Goal: Transaction & Acquisition: Purchase product/service

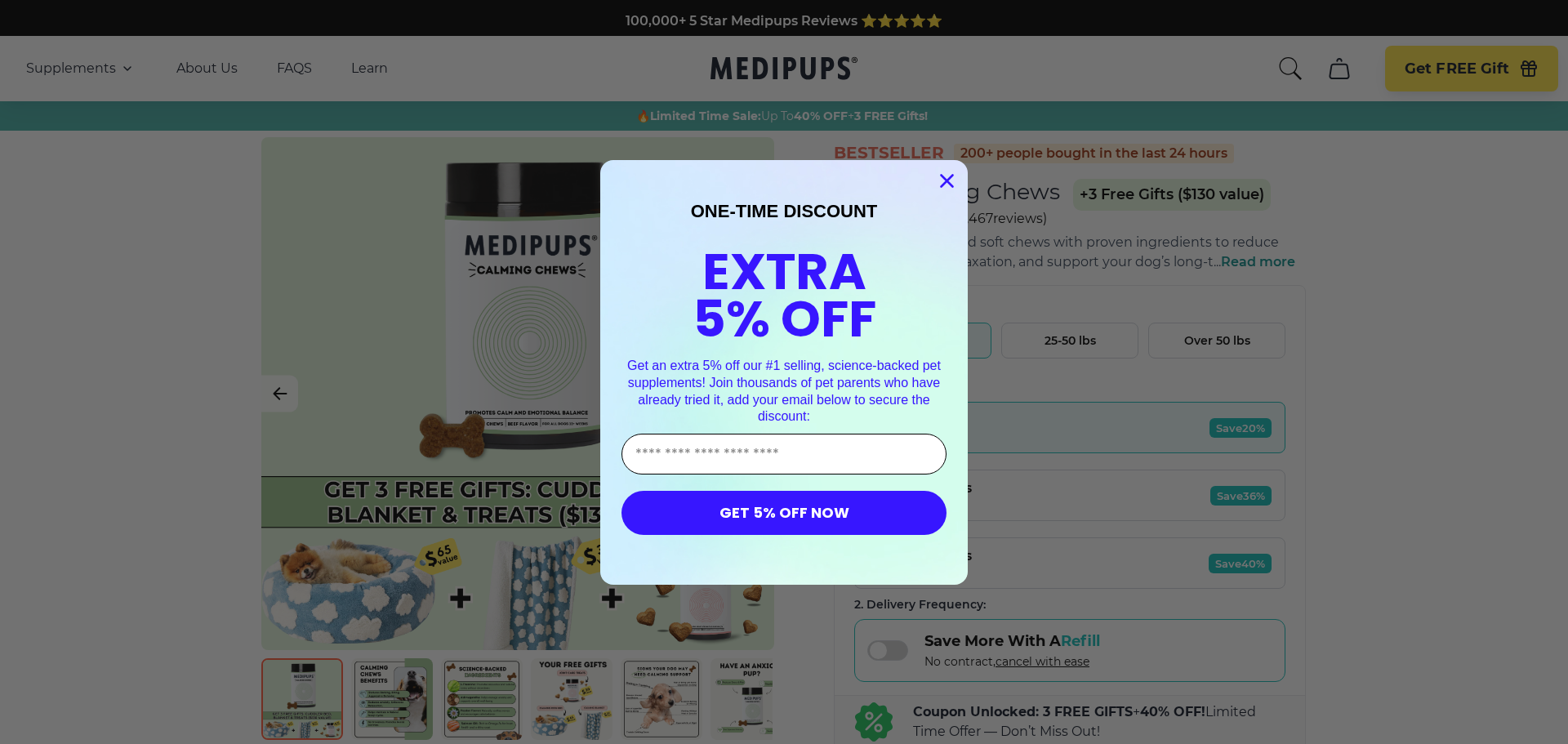
click at [795, 450] on input "Enter Your Email Address" at bounding box center [784, 453] width 325 height 41
type input "**********"
click at [802, 507] on button "GET 5% OFF NOW" at bounding box center [784, 513] width 325 height 44
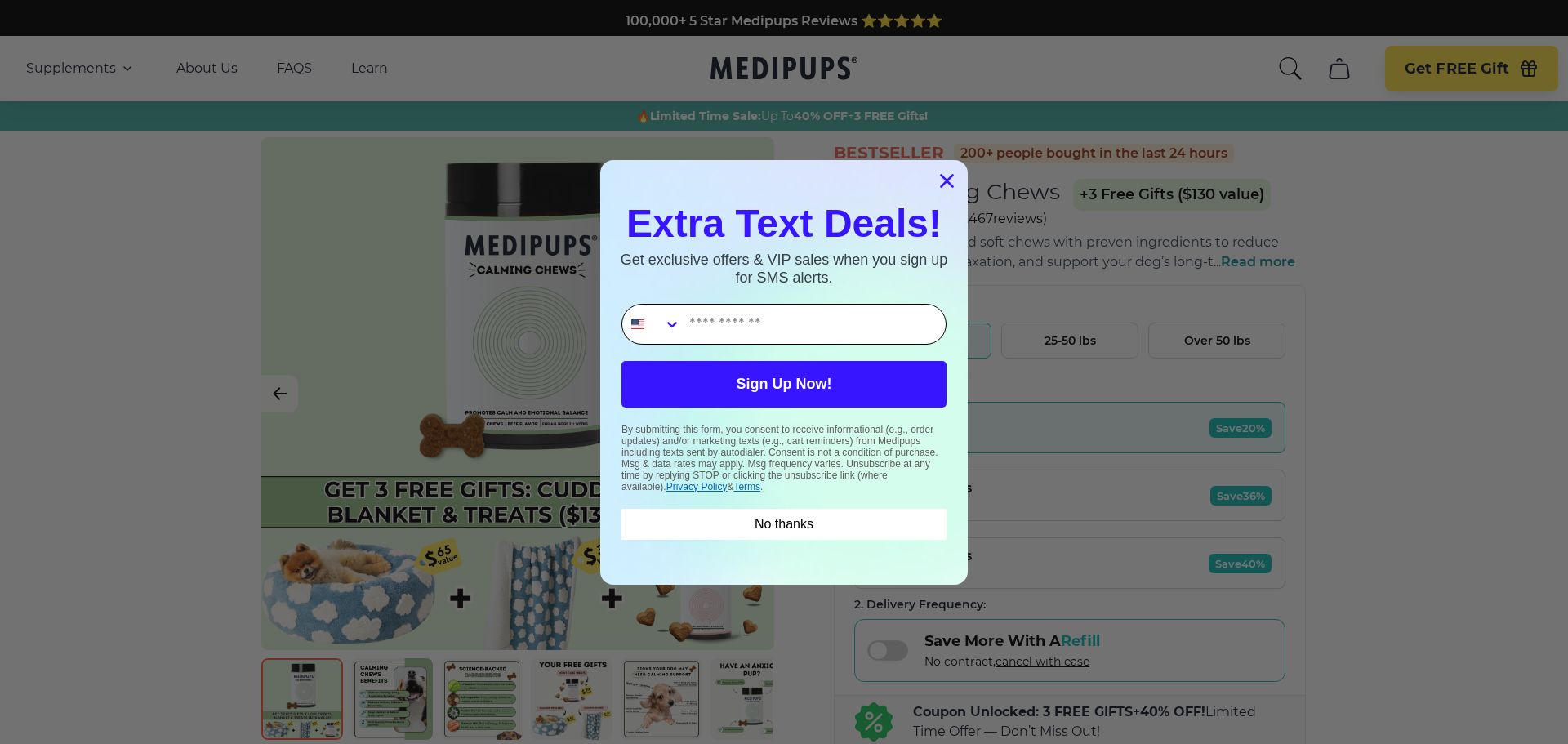
click at [730, 312] on input "Phone Number" at bounding box center [814, 324] width 265 height 39
type input "**********"
click at [777, 379] on button "Sign Up Now!" at bounding box center [784, 384] width 325 height 47
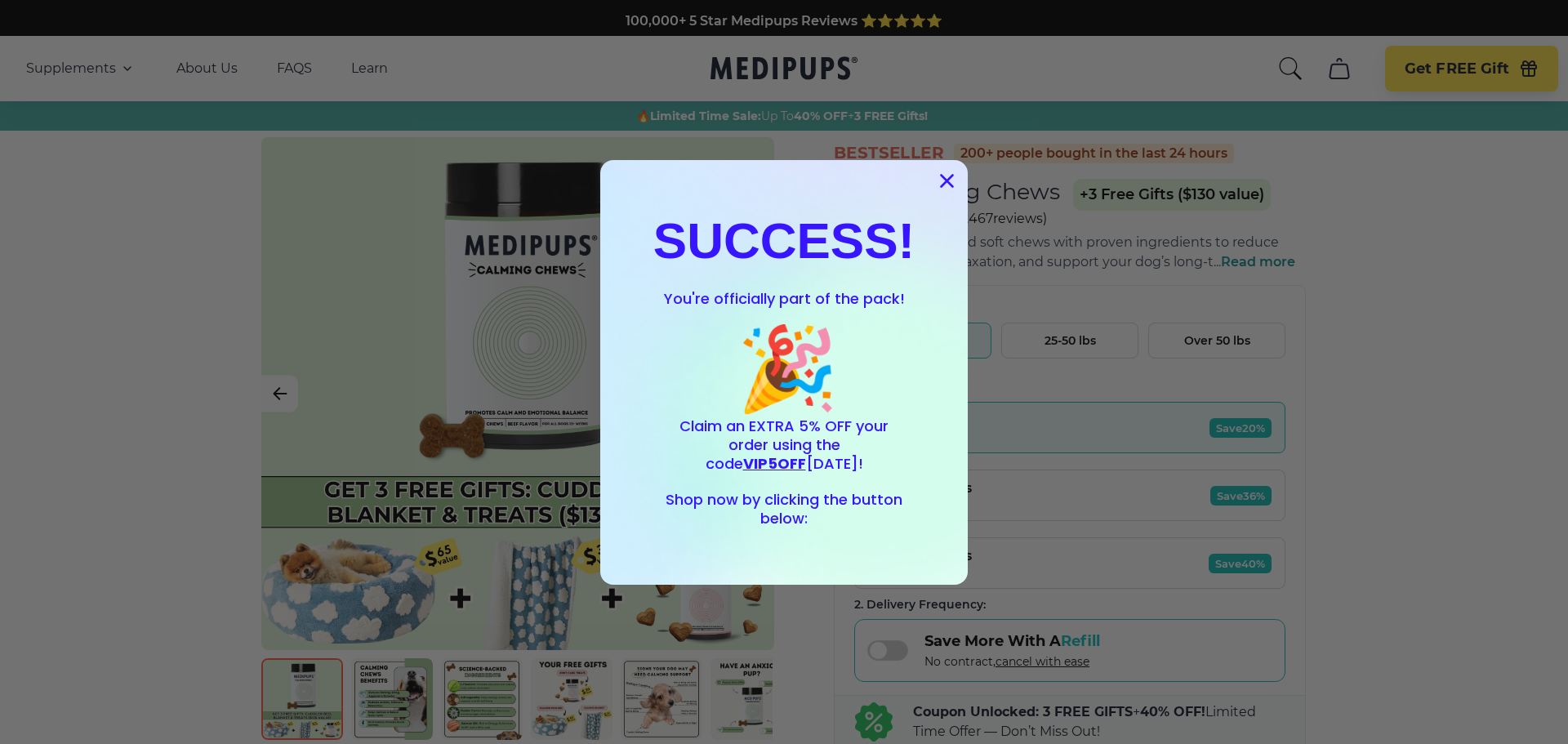
click at [934, 176] on circle "Close dialog" at bounding box center [947, 180] width 27 height 27
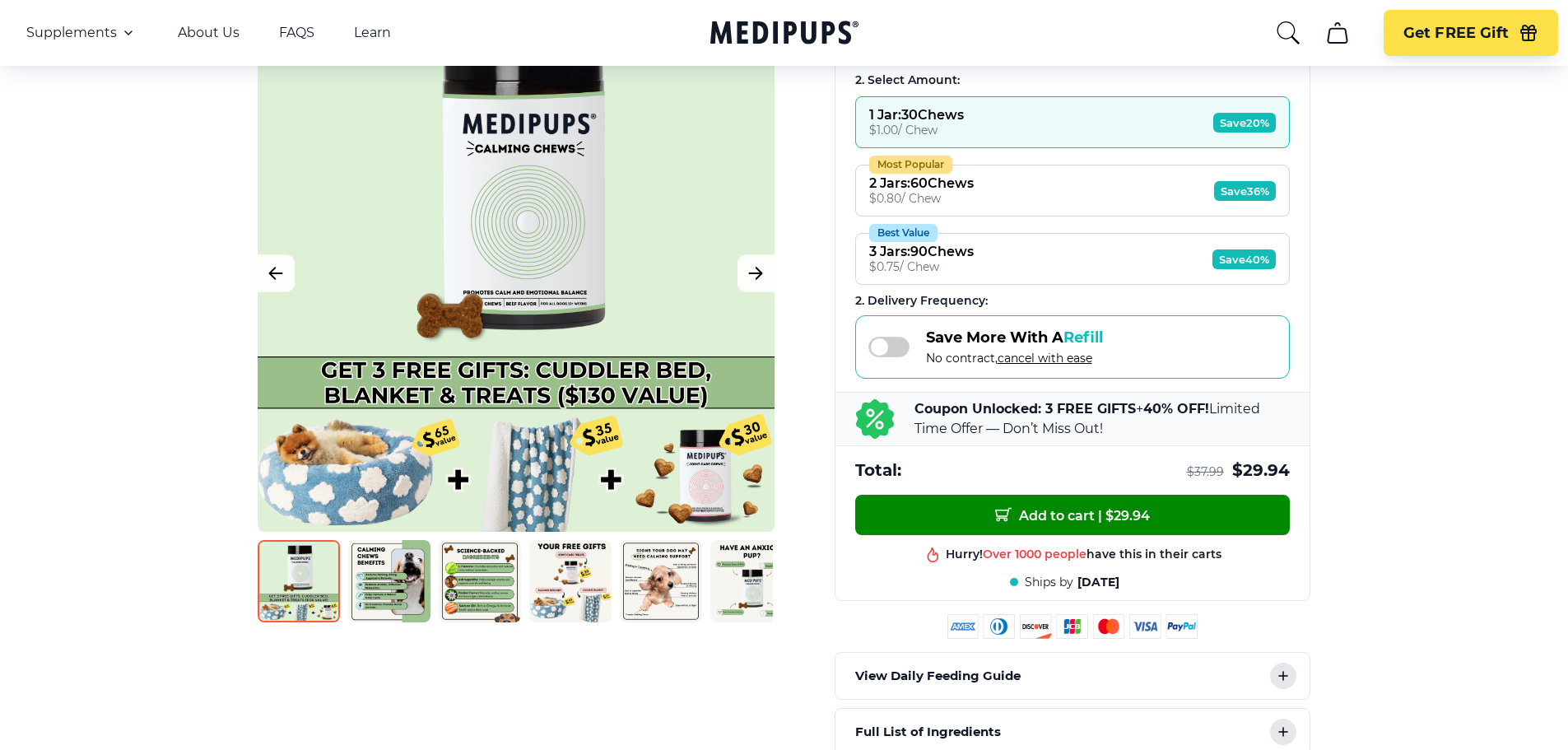
scroll to position [300, 0]
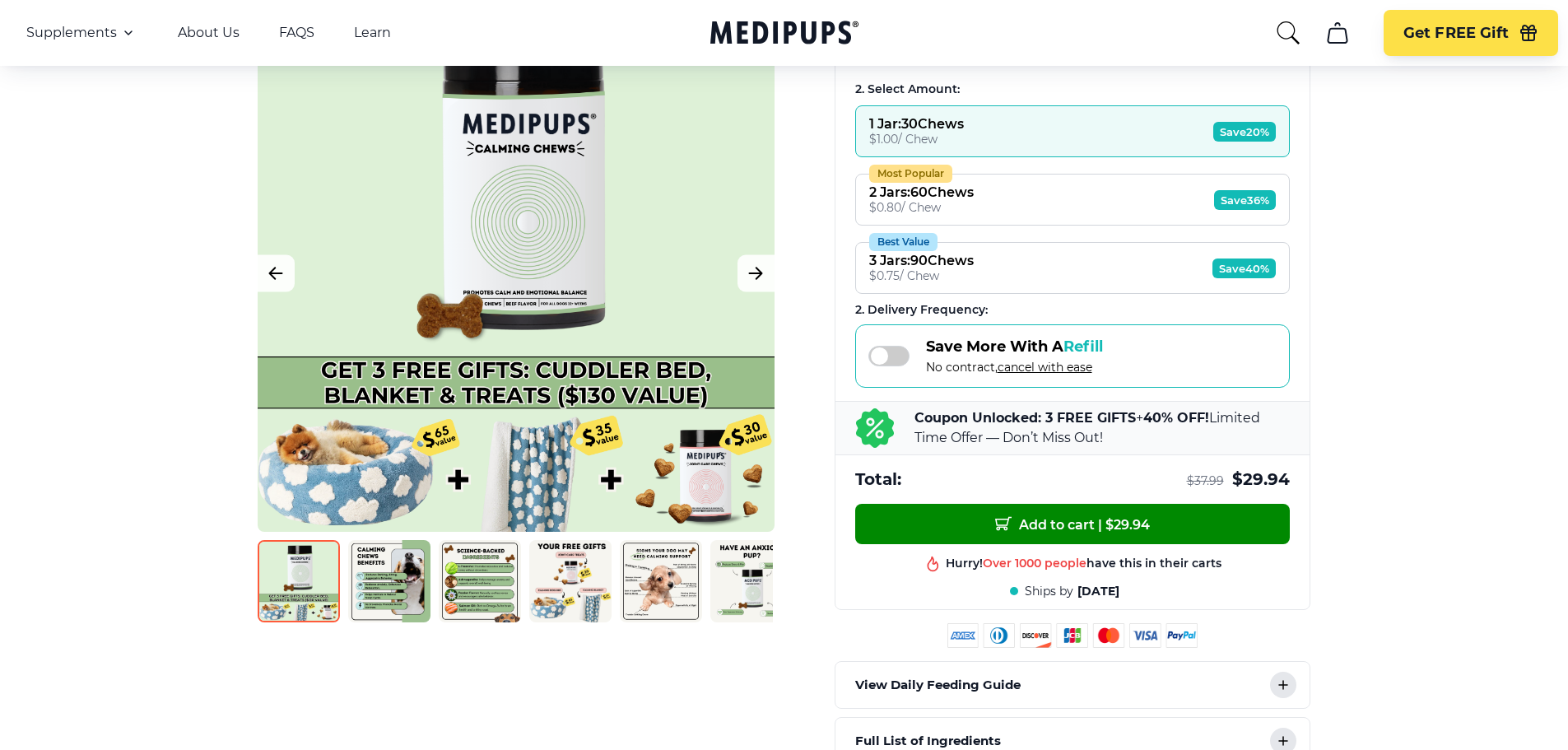
click at [1112, 263] on button "Best Value 3 Jars : 90 Chews $ 0.75 / Chew Save 40%" at bounding box center [1072, 268] width 434 height 52
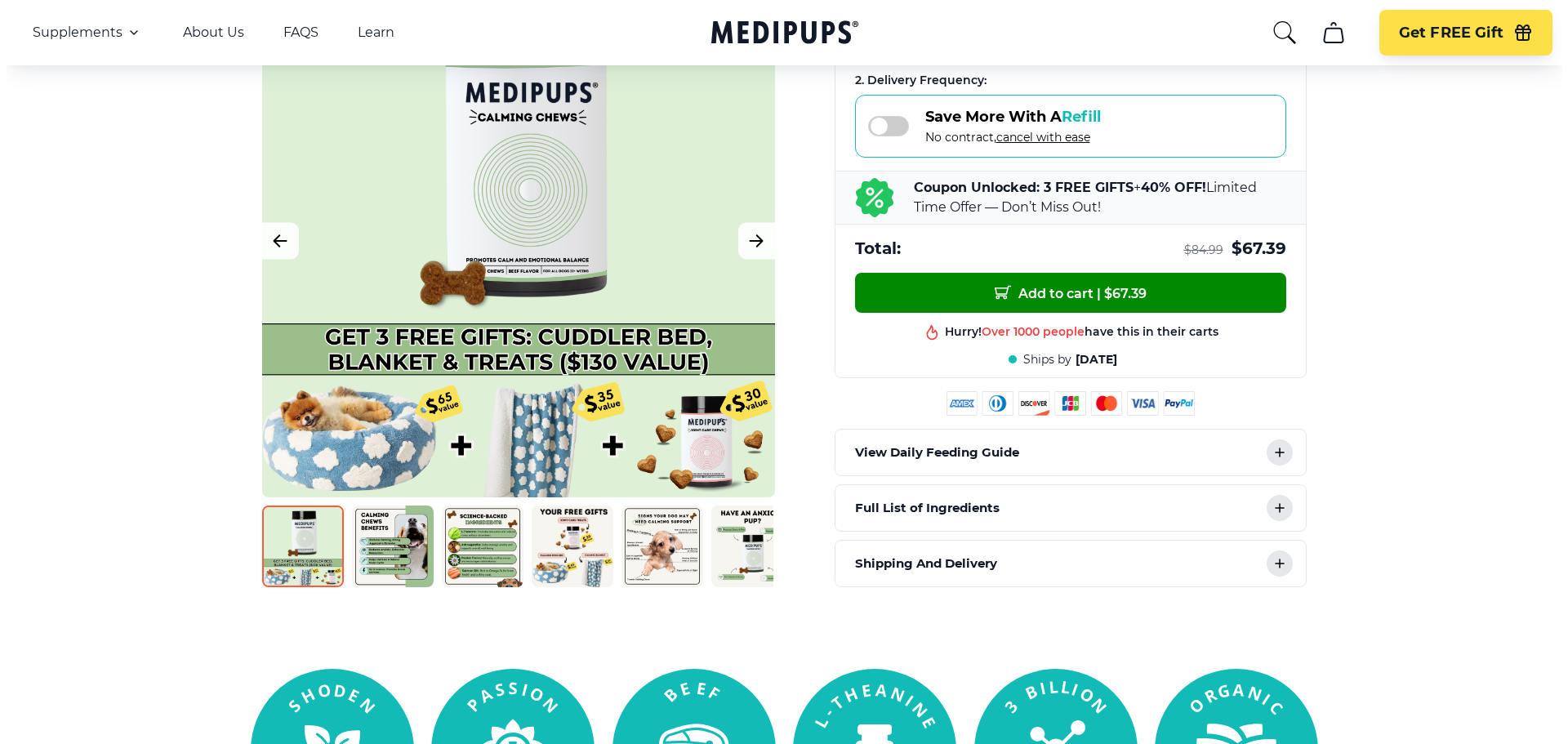
scroll to position [533, 0]
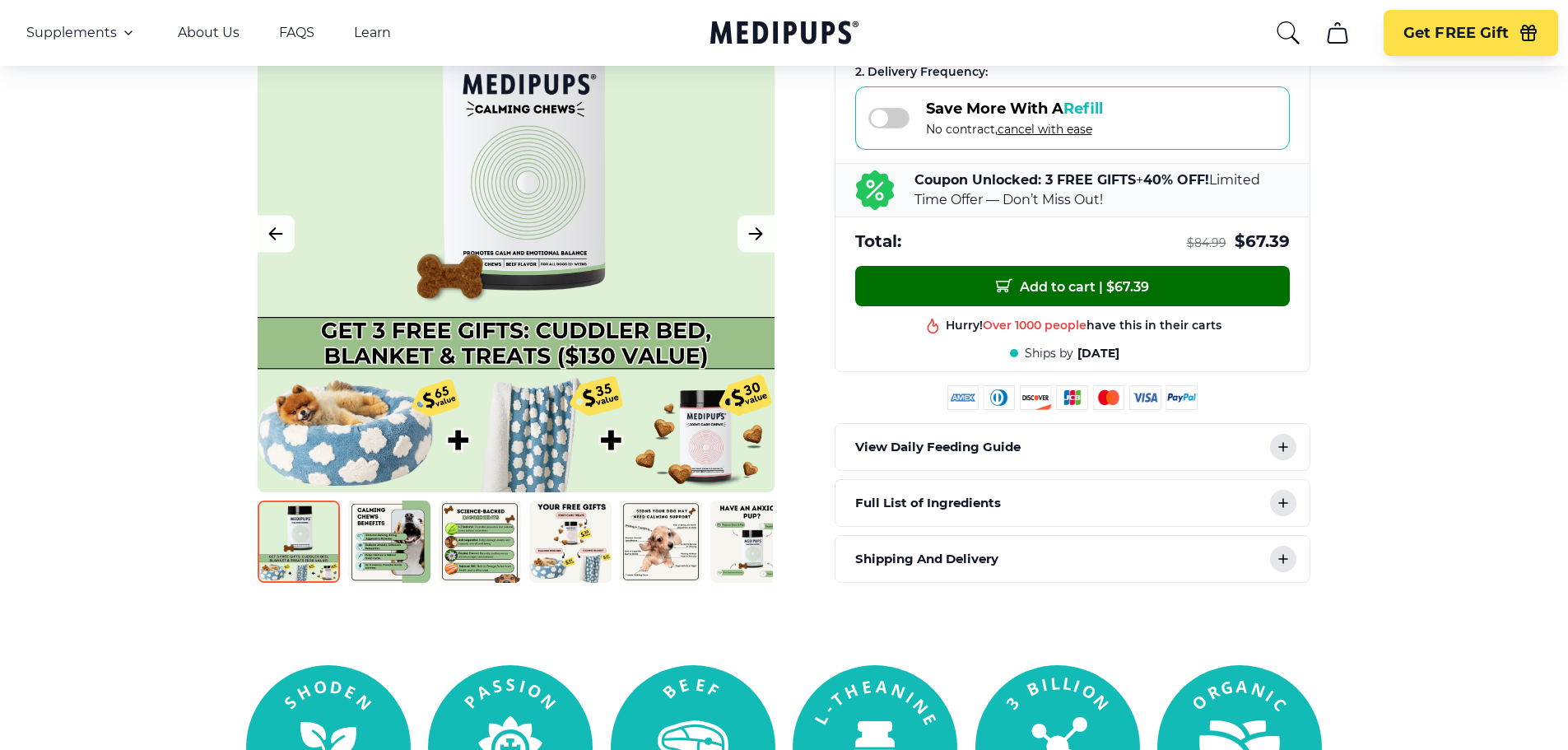
click at [1067, 280] on span "Add to cart | $ 67.39" at bounding box center [1072, 286] width 153 height 17
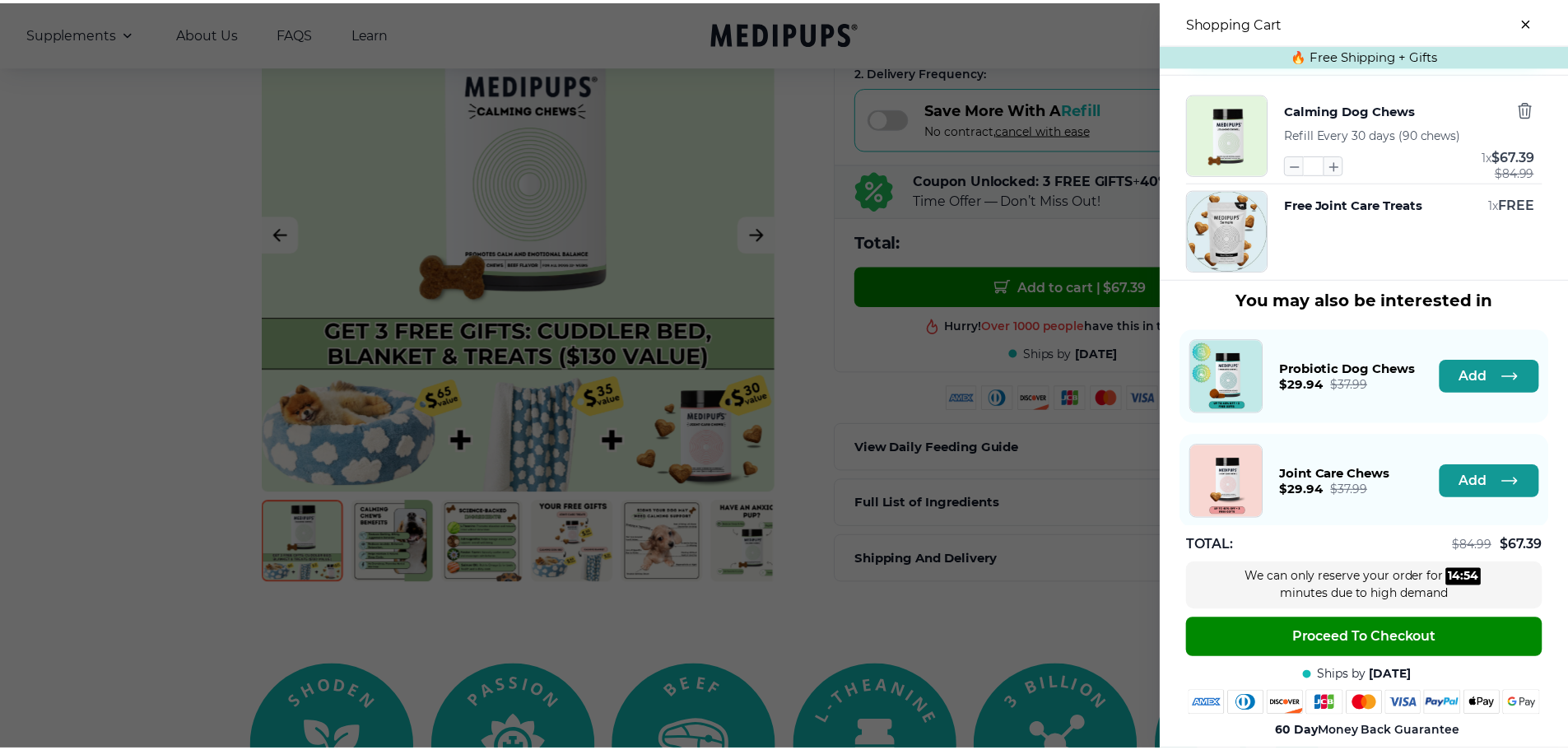
scroll to position [253, 0]
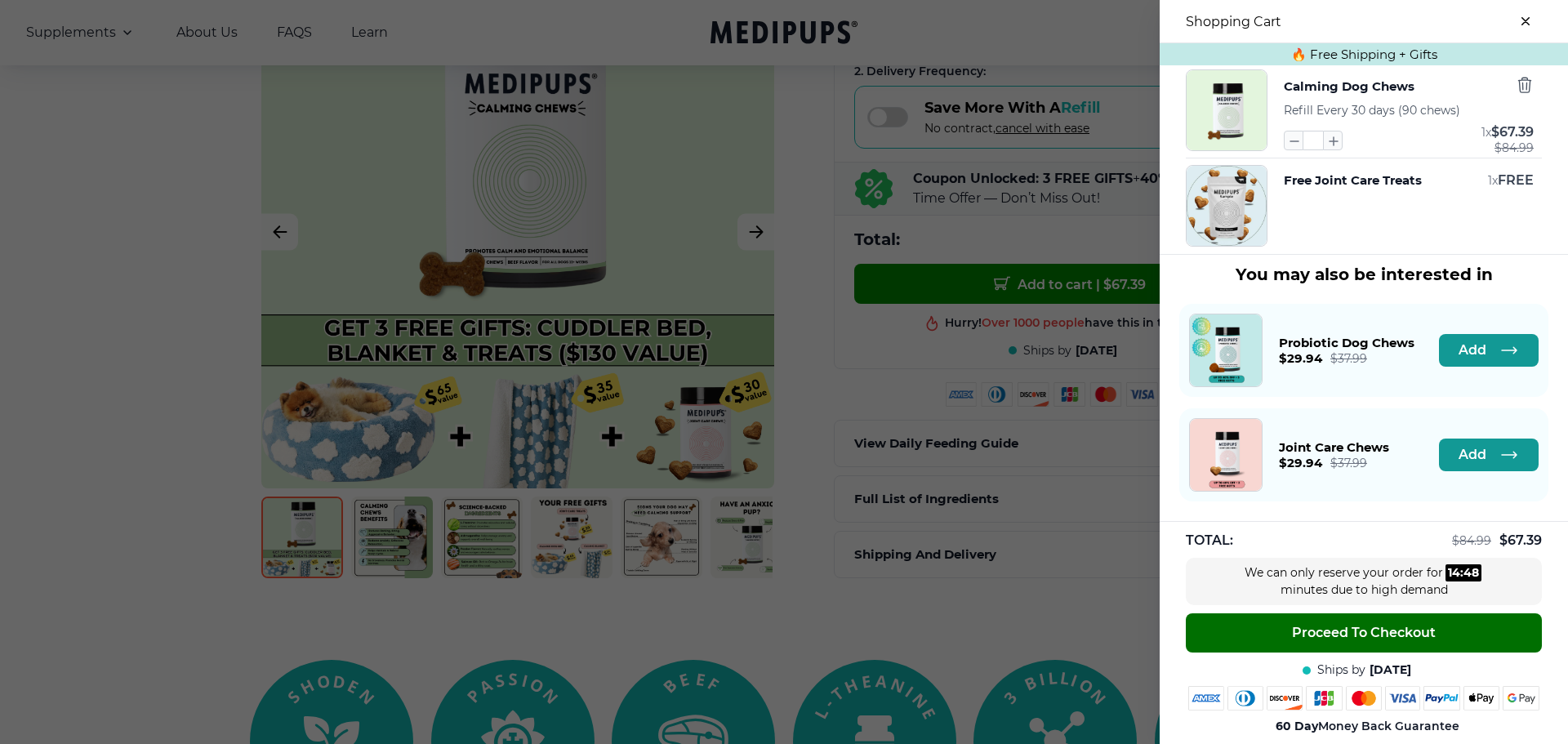
click at [1316, 625] on span "Proceed To Checkout" at bounding box center [1364, 632] width 144 height 16
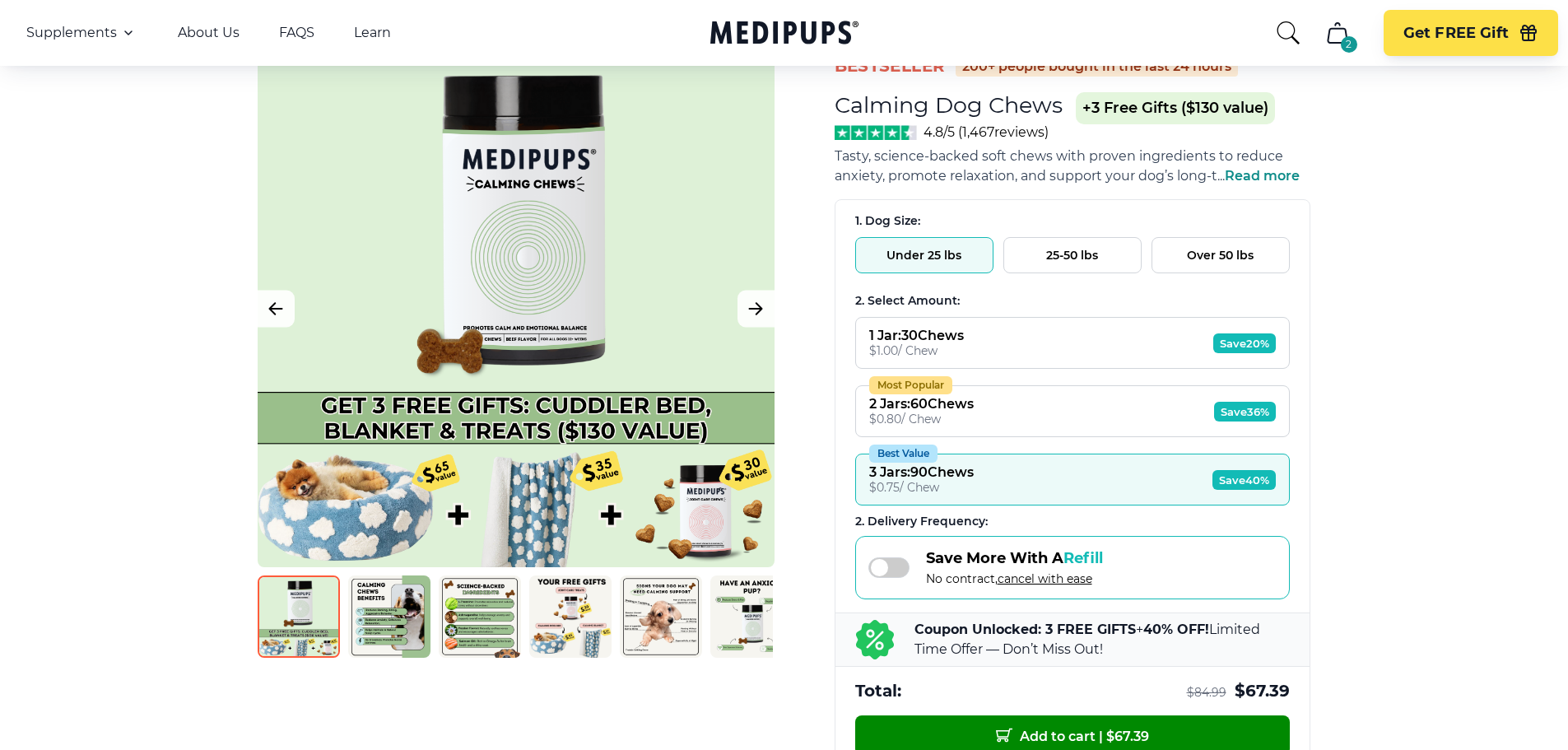
scroll to position [0, 0]
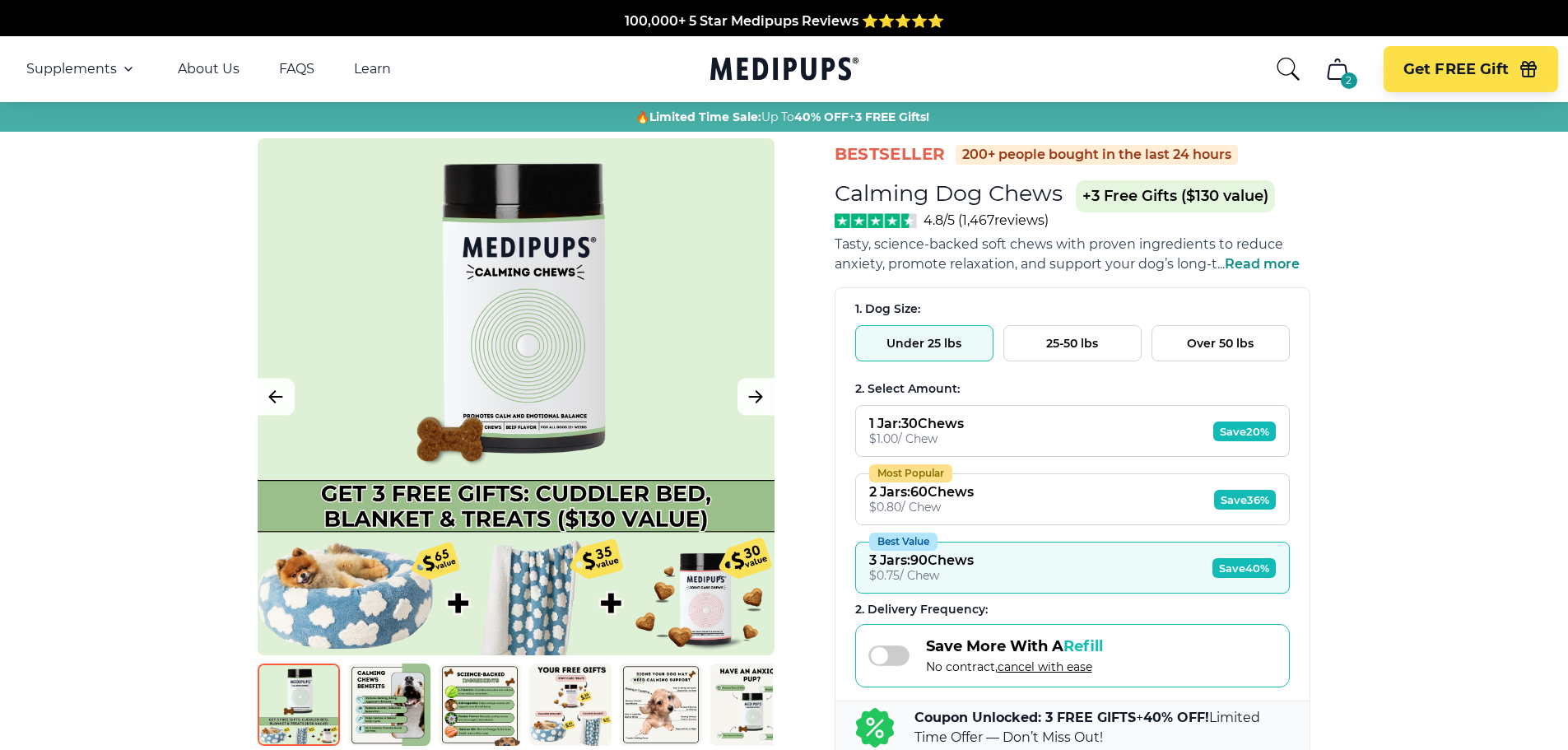
click at [1202, 336] on button "Over 50 lbs" at bounding box center [1221, 343] width 138 height 36
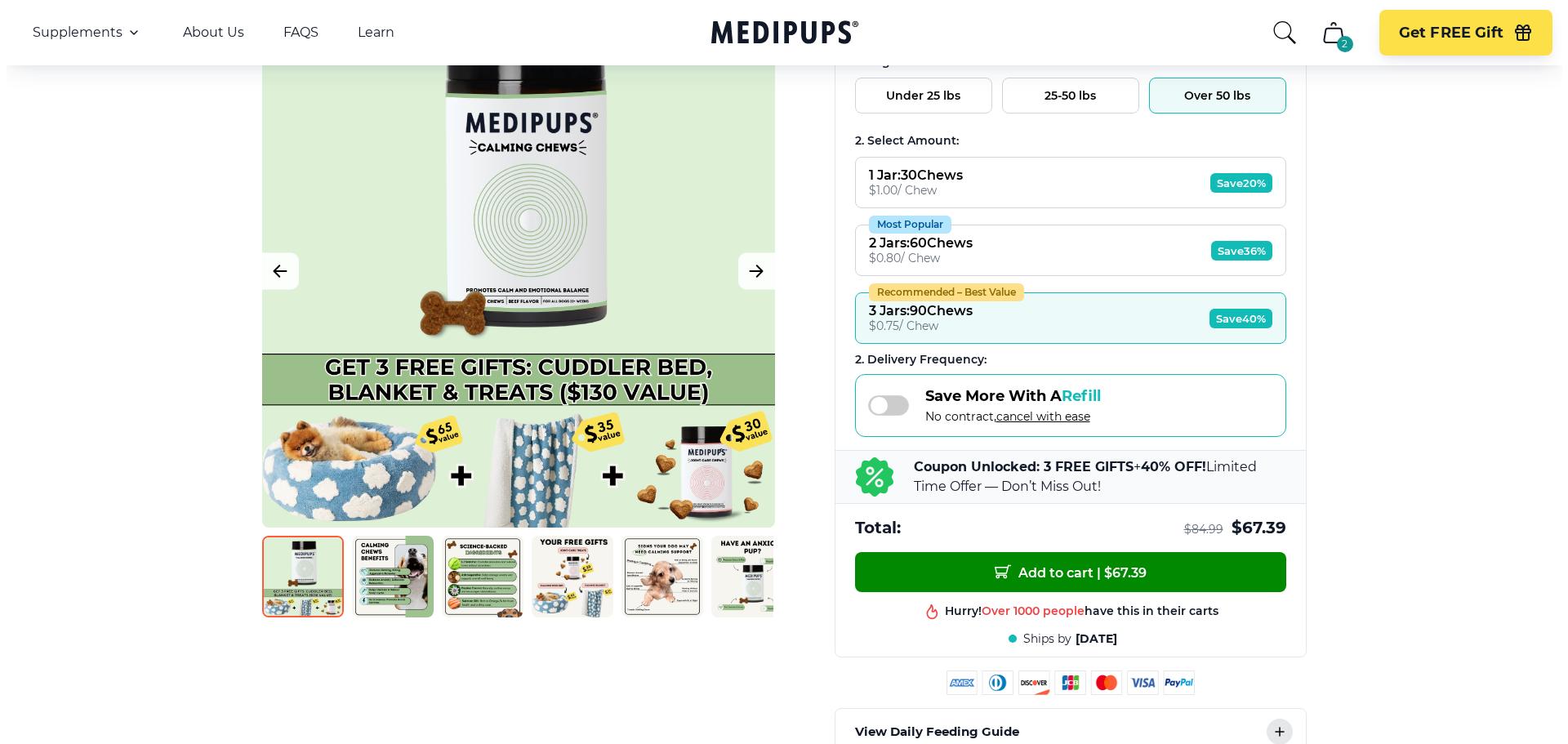
scroll to position [271, 0]
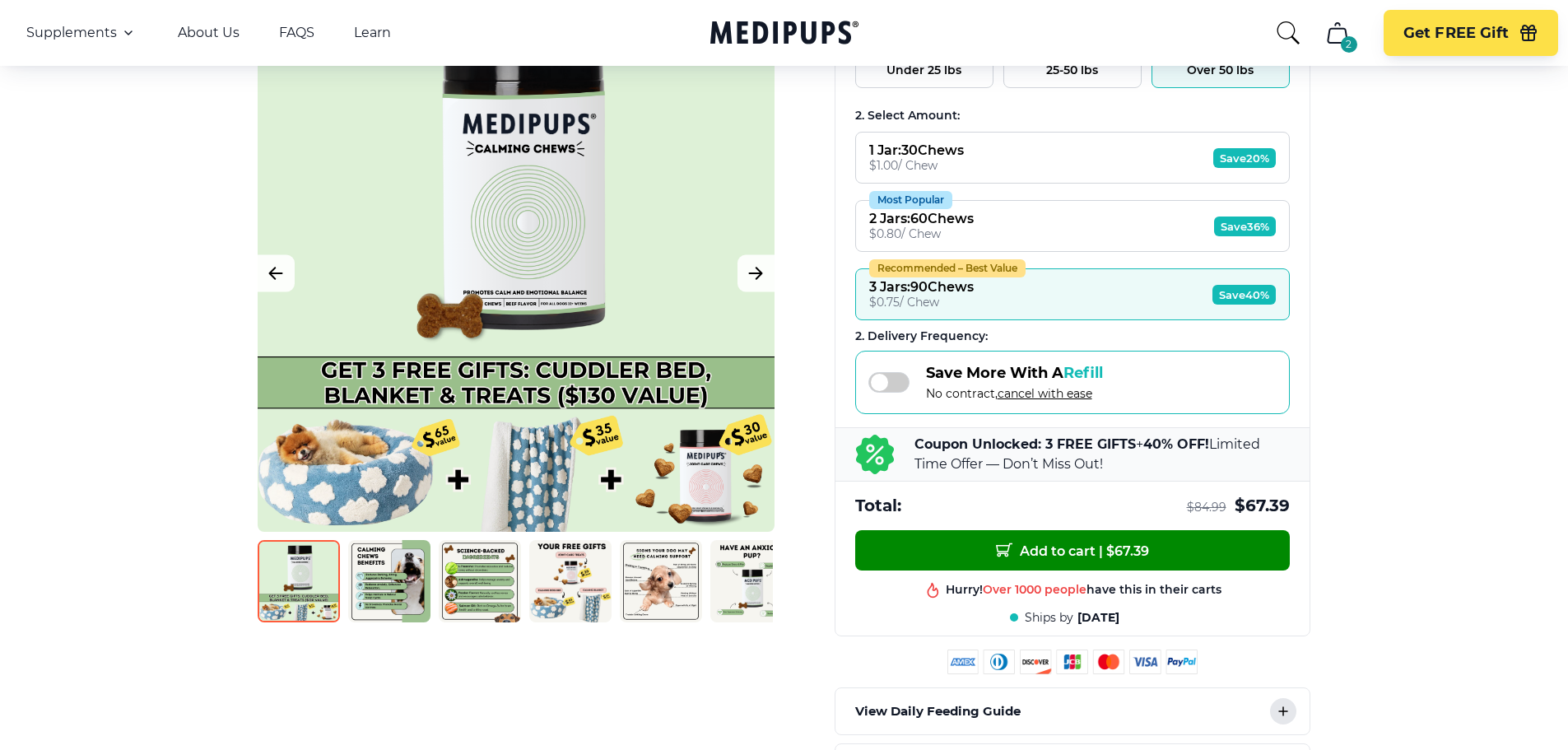
click at [1094, 286] on button "Recommended – Best Value 3 Jars : 90 Chews $ 0.75 / Chew Save 40%" at bounding box center [1072, 294] width 434 height 52
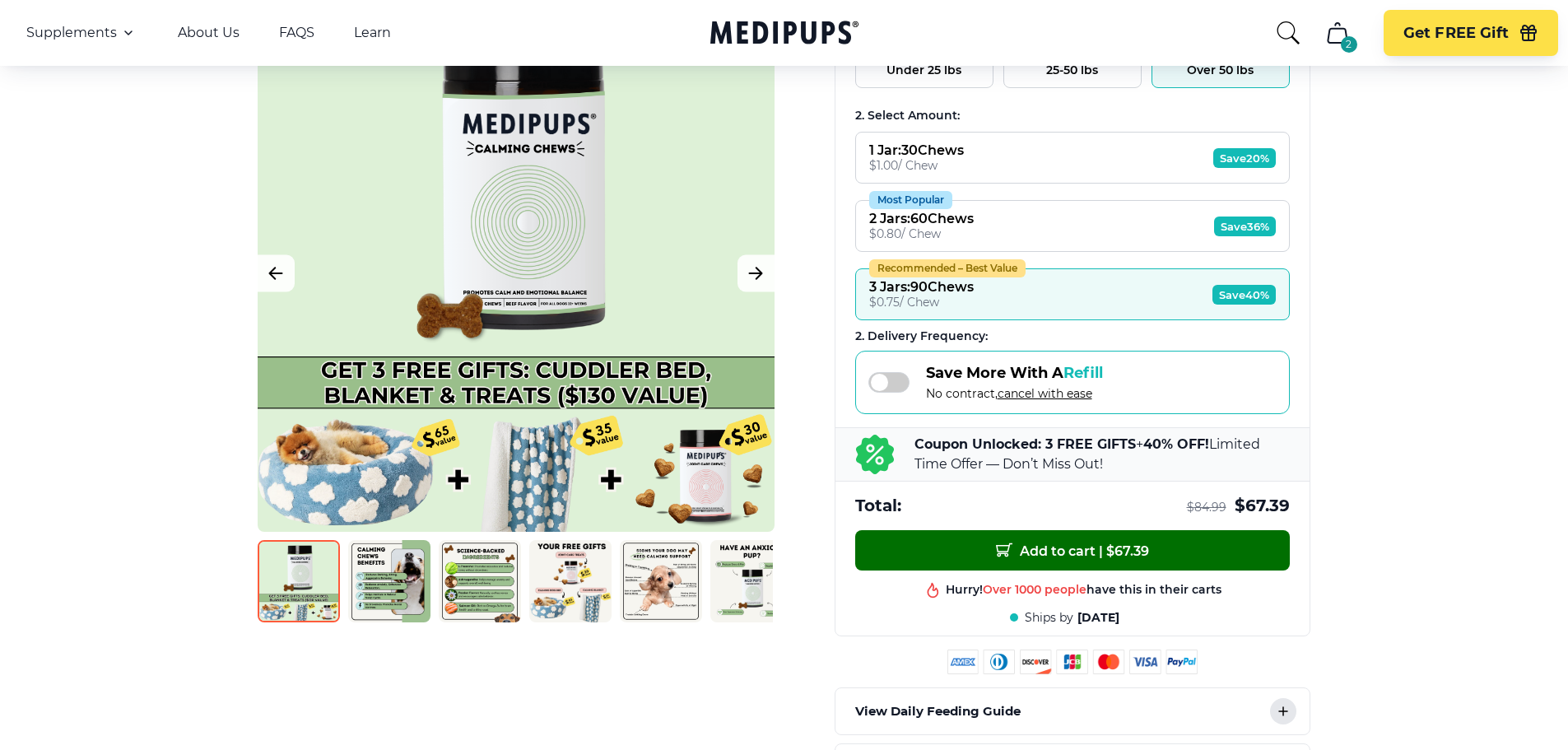
click at [1072, 544] on span "Add to cart | $ 67.39" at bounding box center [1072, 550] width 153 height 17
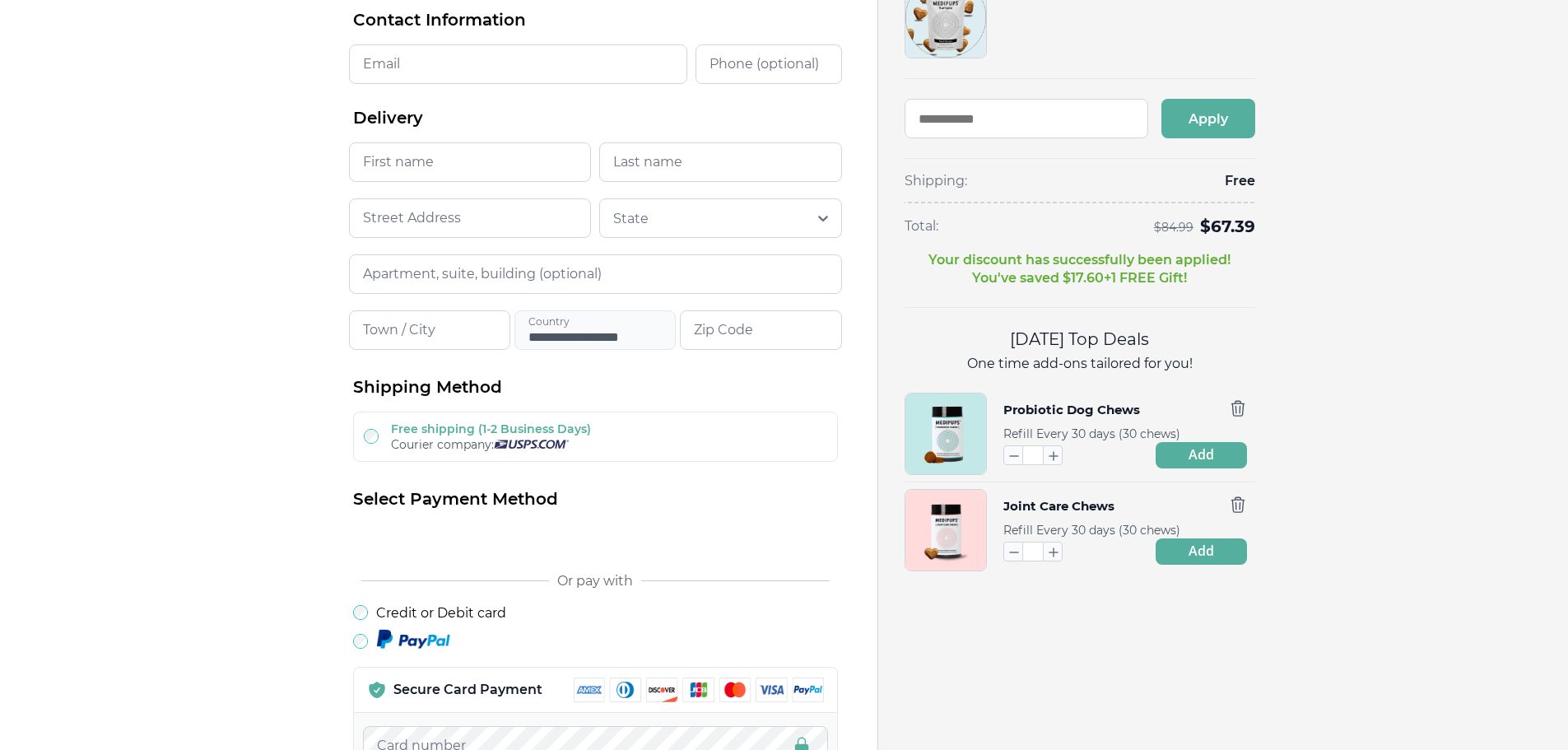
scroll to position [144, 0]
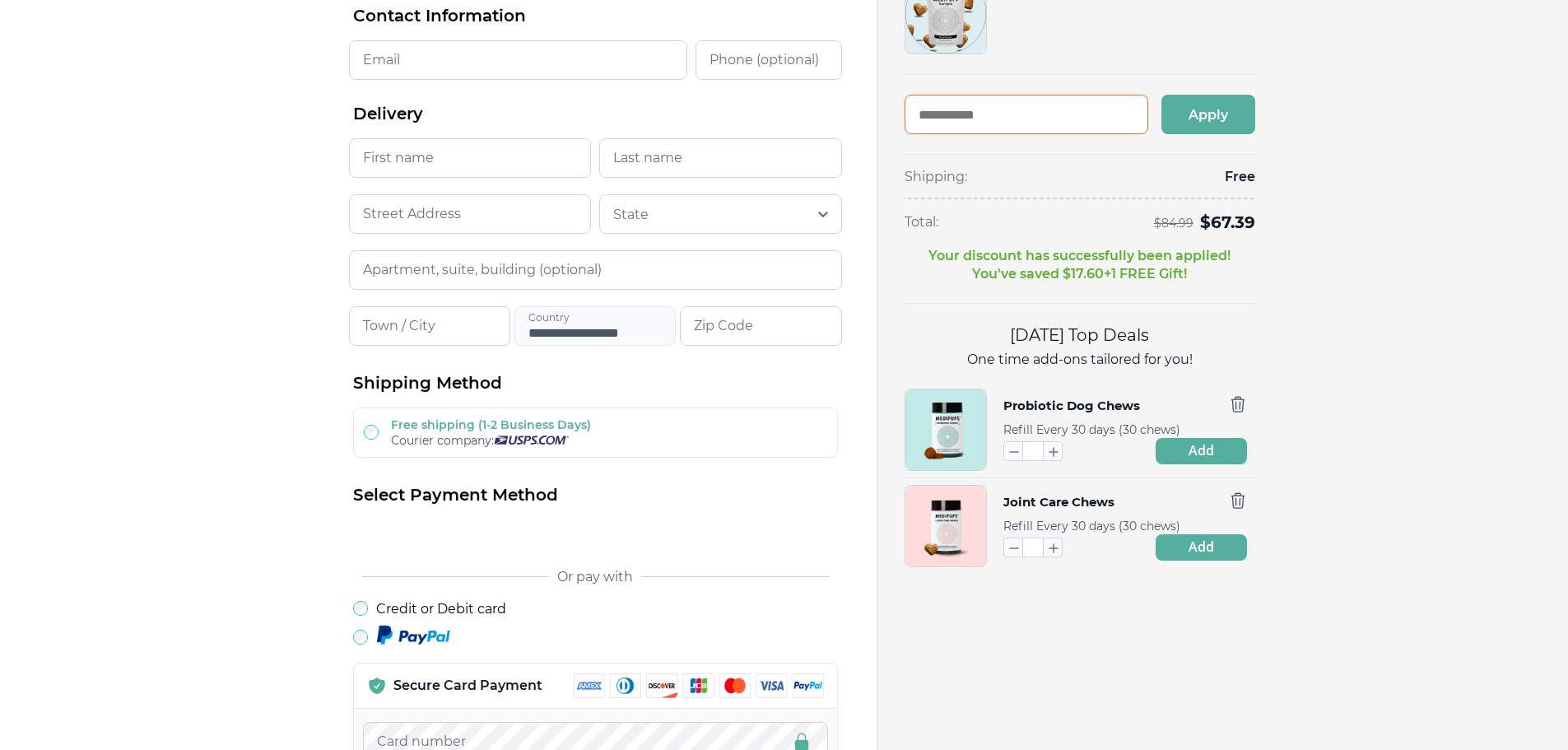
click at [995, 117] on input "text" at bounding box center [1027, 114] width 244 height 39
type input "*******"
click at [1210, 114] on button "Apply" at bounding box center [1209, 114] width 94 height 39
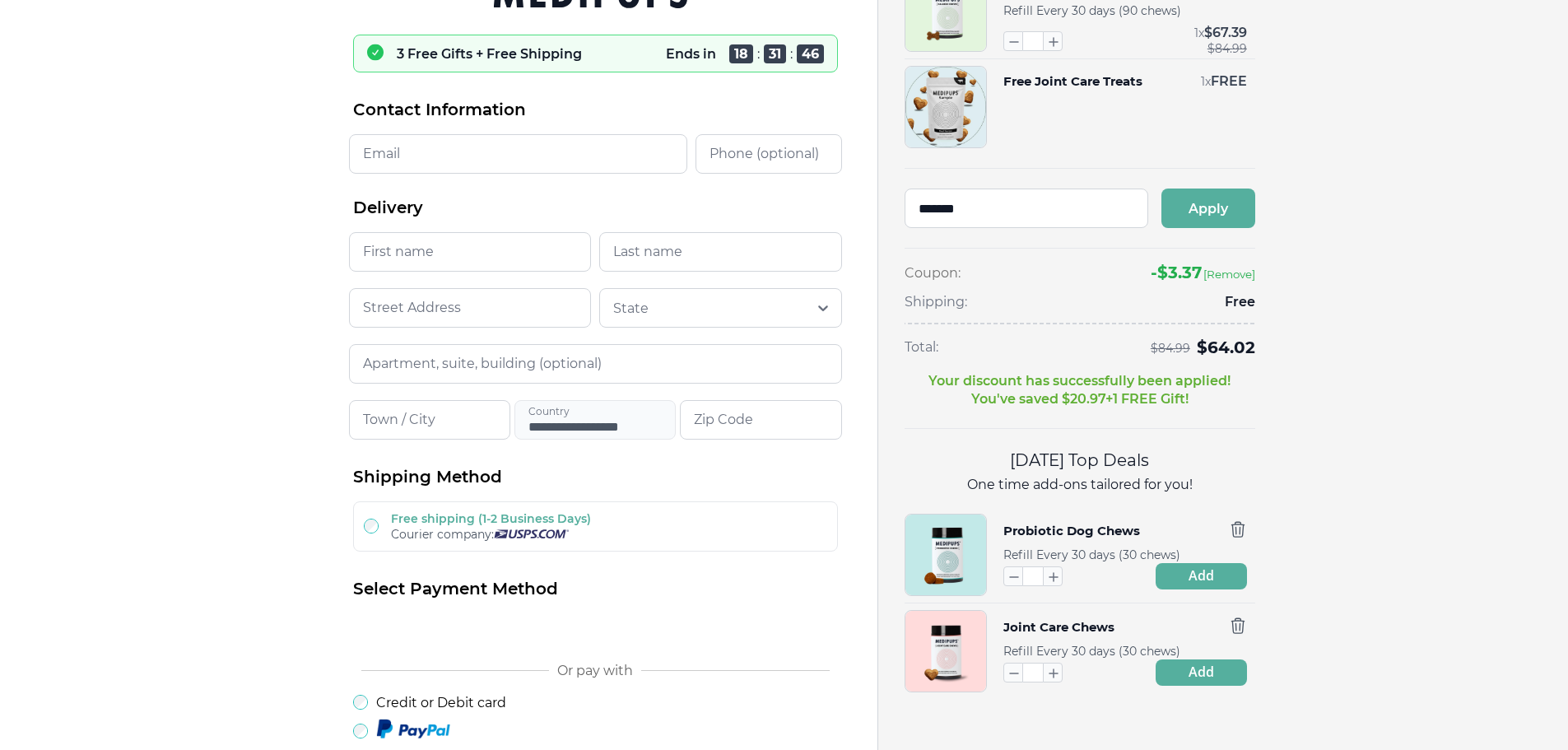
scroll to position [0, 0]
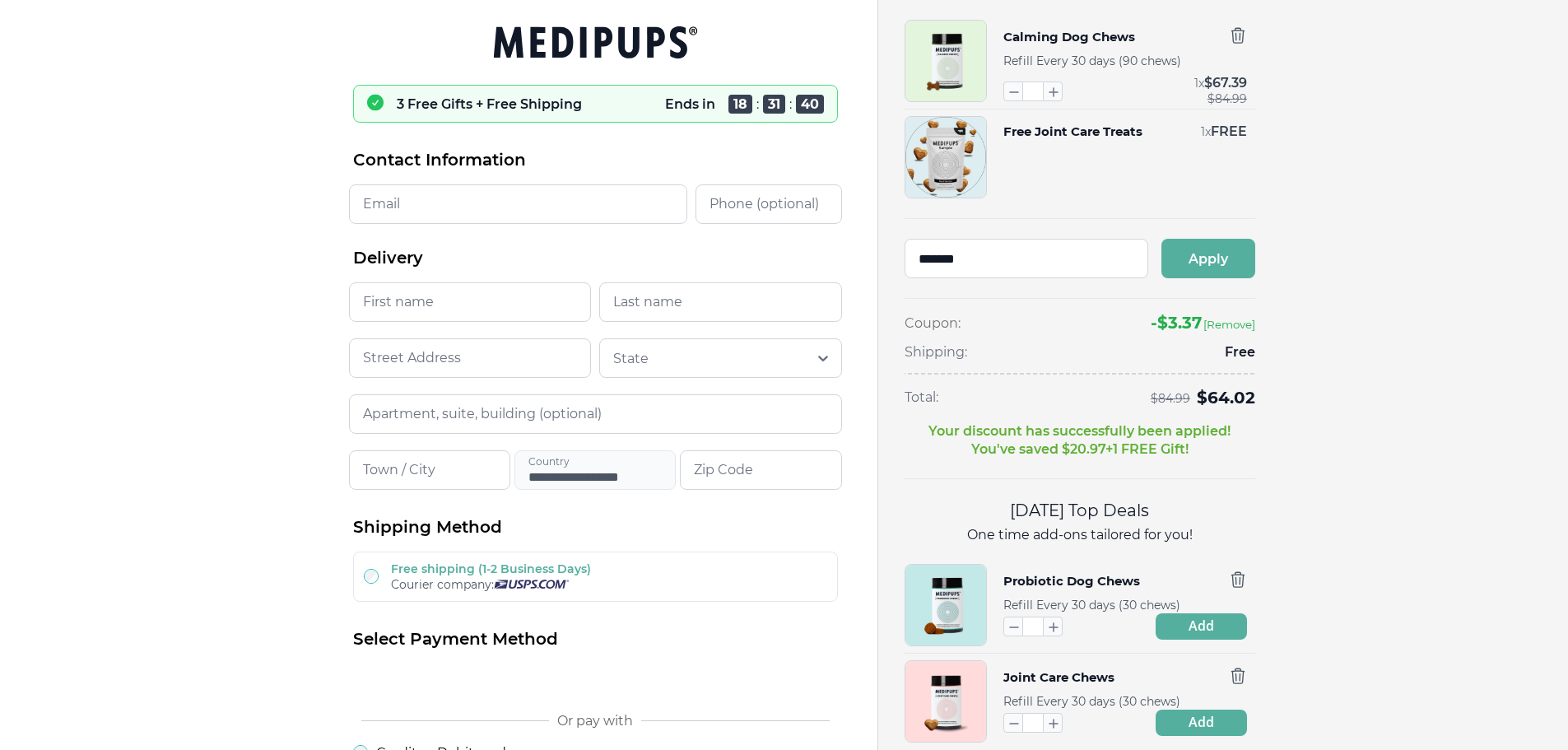
click at [941, 65] on img "button" at bounding box center [946, 60] width 81 height 81
